Goal: Check status

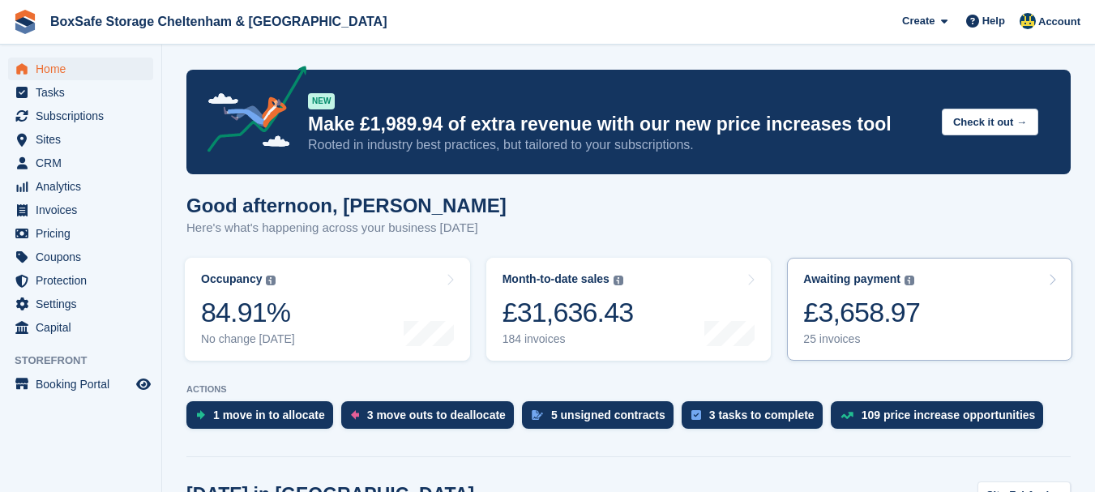
click at [897, 328] on div "£3,658.97" at bounding box center [861, 312] width 117 height 33
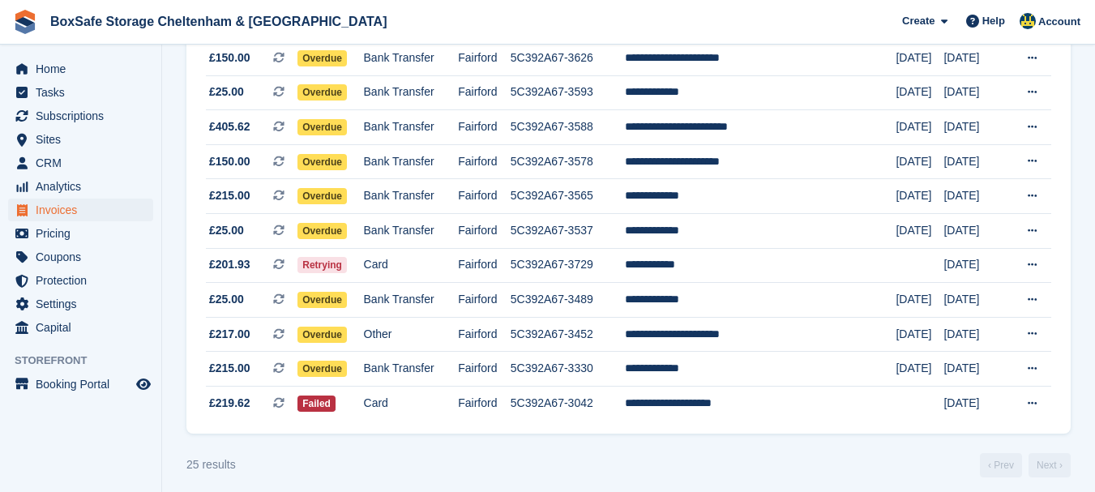
scroll to position [724, 0]
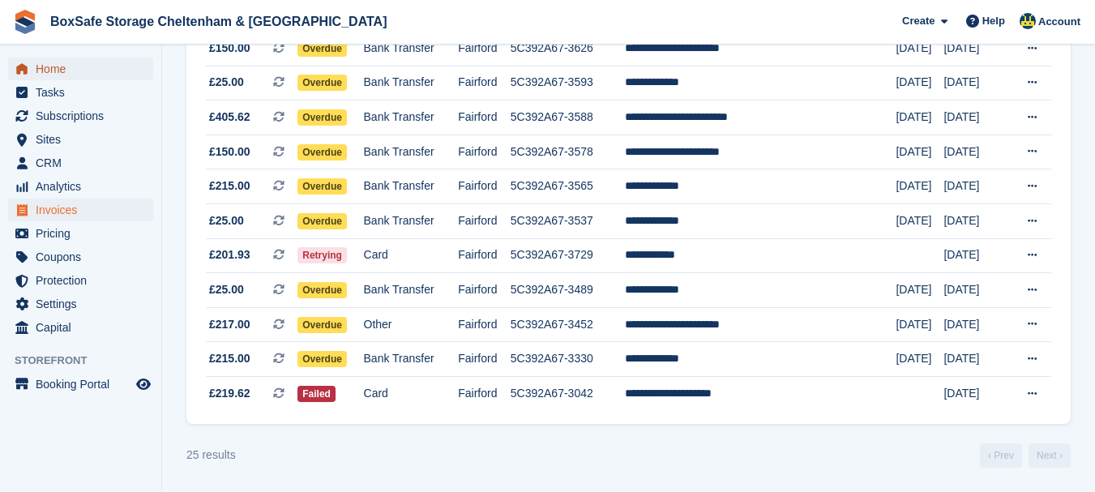
click at [98, 68] on span "Home" at bounding box center [84, 69] width 97 height 23
